Goal: Information Seeking & Learning: Check status

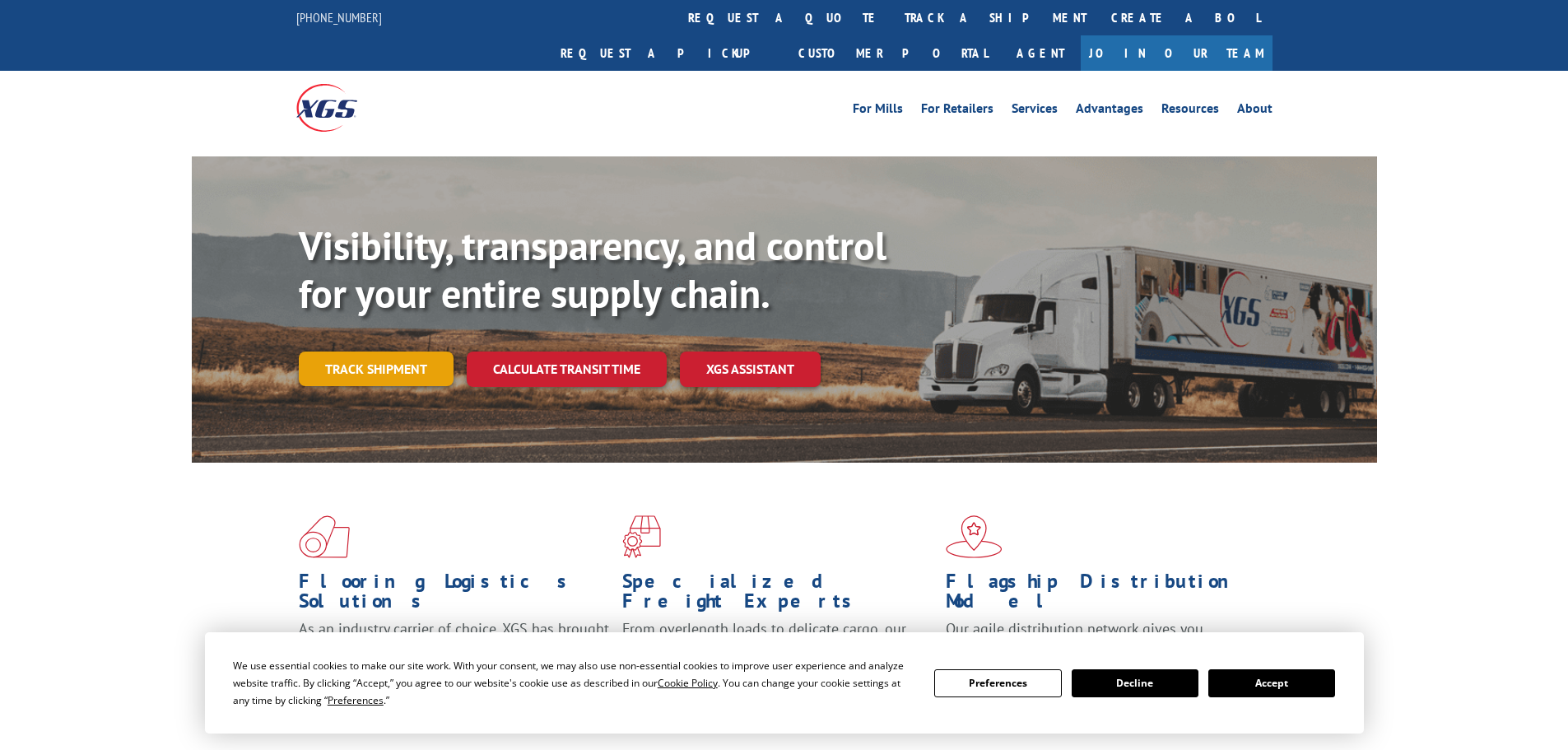
click at [387, 351] on link "Track shipment" at bounding box center [376, 368] width 155 height 34
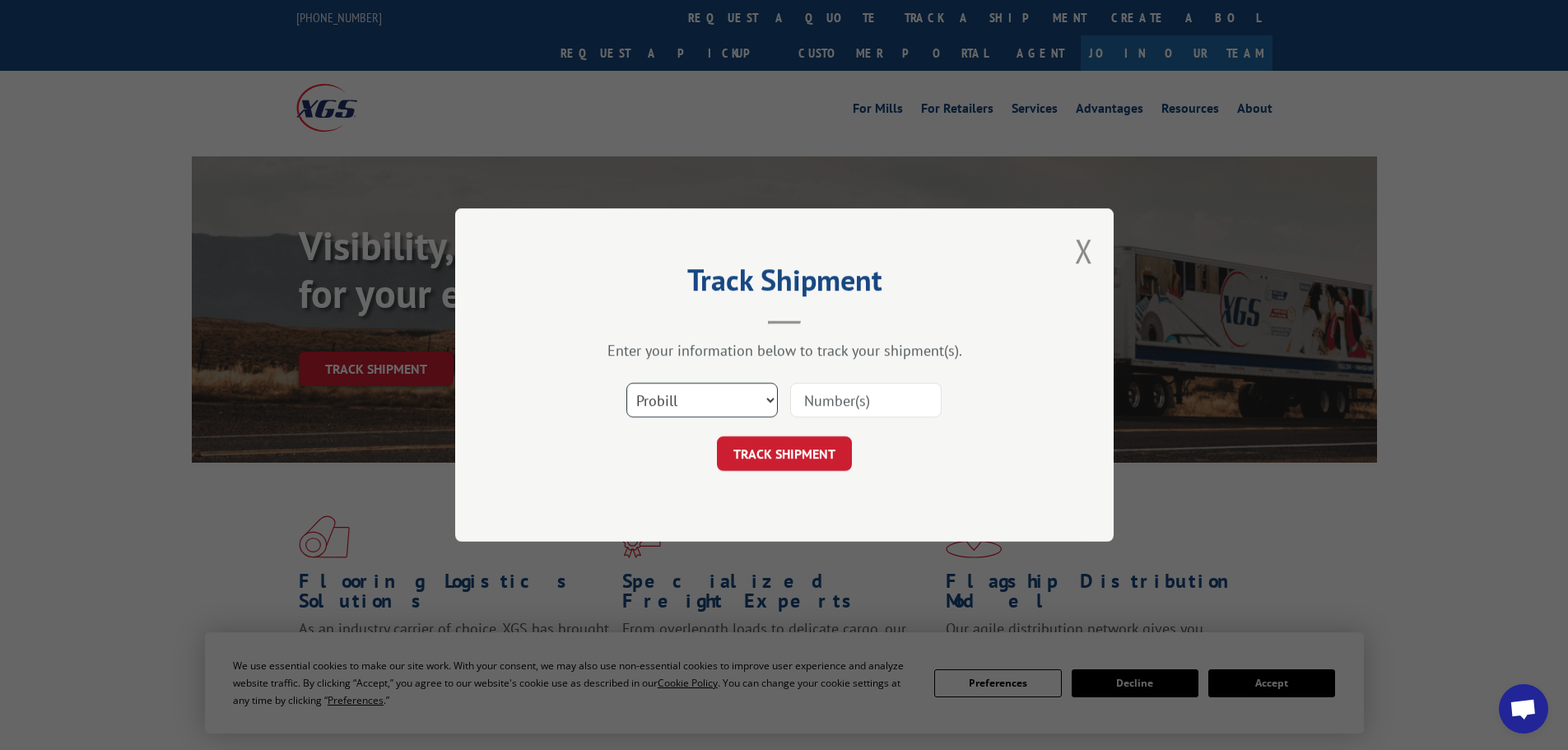
click at [770, 399] on select "Select category... Probill BOL PO" at bounding box center [702, 399] width 152 height 34
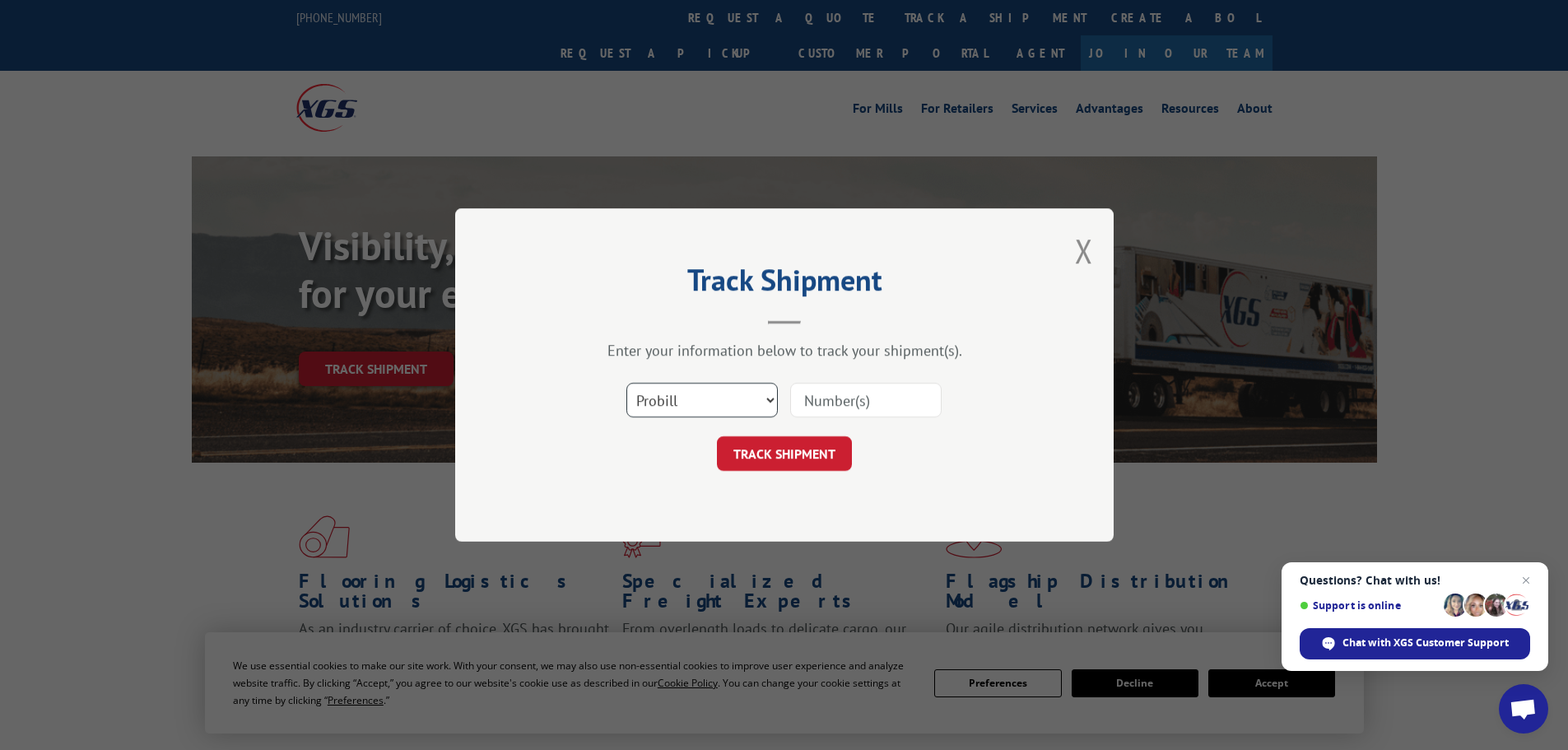
select select "po"
click at [626, 382] on select "Select category... Probill BOL PO" at bounding box center [702, 399] width 152 height 34
click at [825, 401] on input at bounding box center [866, 399] width 152 height 34
type input "03538151"
click at [800, 451] on button "TRACK SHIPMENT" at bounding box center [784, 452] width 135 height 34
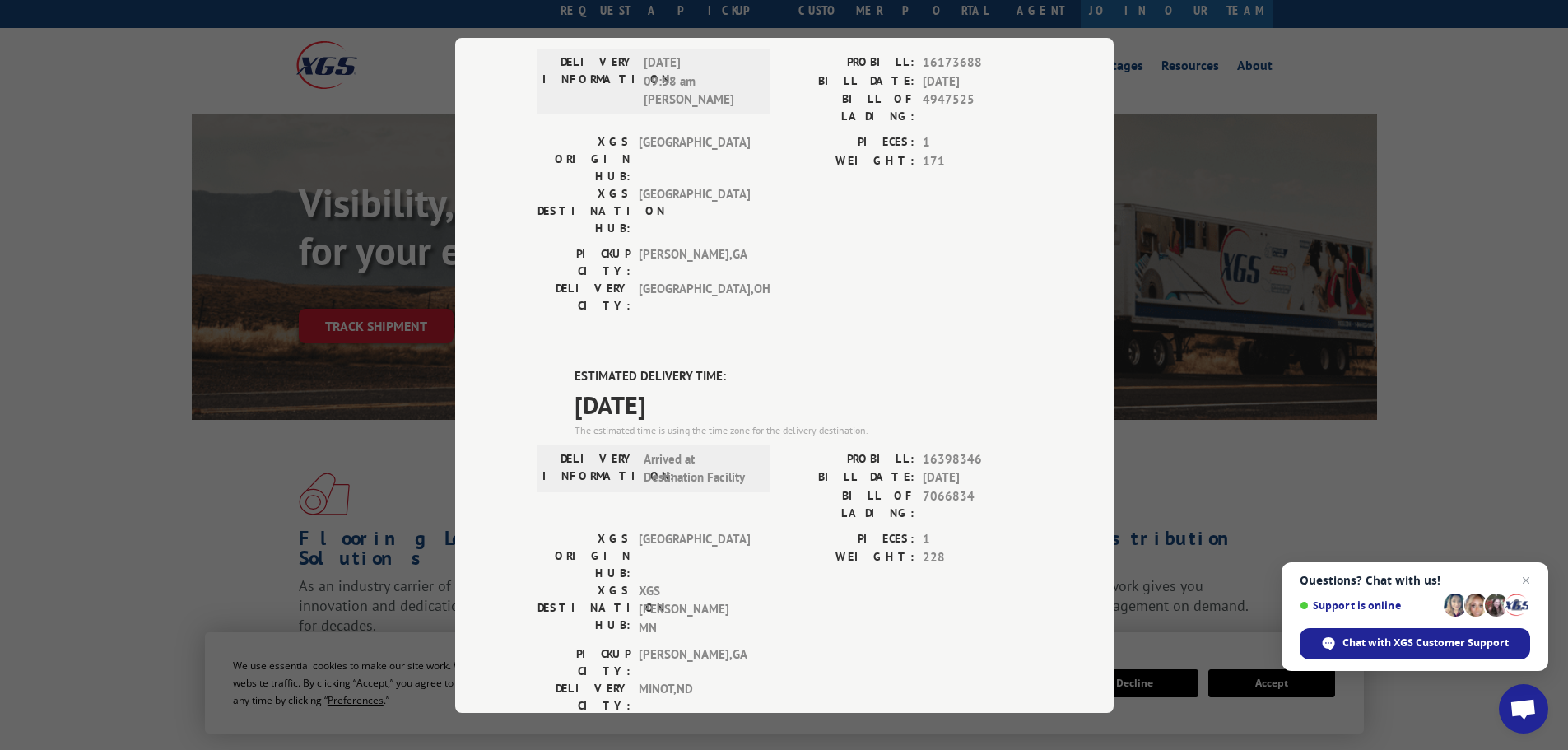
scroll to position [82, 0]
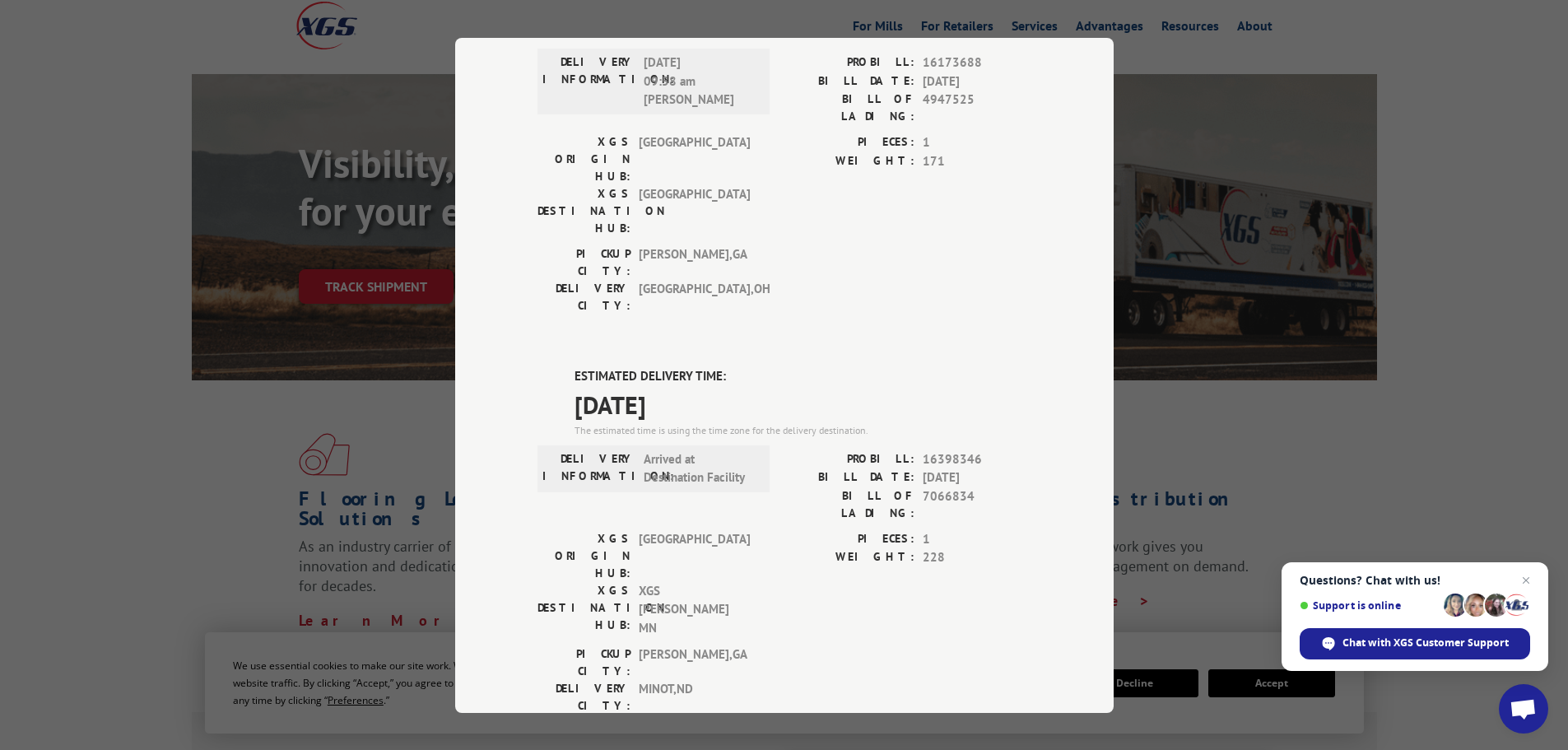
click at [537, 367] on div "ESTIMATED DELIVERY TIME: [DATE] The estimated time is using the time zone for t…" at bounding box center [784, 664] width 494 height 595
click at [79, 33] on div "Track Shipment DELIVERED DELIVERY INFORMATION: [DATE] 03:30 pm [PERSON_NAME] E …" at bounding box center [784, 375] width 1568 height 750
